Goal: Task Accomplishment & Management: Complete application form

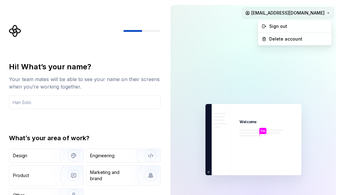
click at [317, 14] on html "Hi! What’s your name? Your team mates will be able to see your name on their sc…" at bounding box center [170, 97] width 341 height 195
drag, startPoint x: 287, startPoint y: 39, endPoint x: 277, endPoint y: 21, distance: 20.8
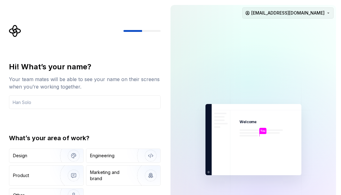
click at [278, 12] on html "Hi! What’s your name? Your team mates will be able to see your name on their sc…" at bounding box center [170, 97] width 341 height 195
